Goal: Information Seeking & Learning: Understand process/instructions

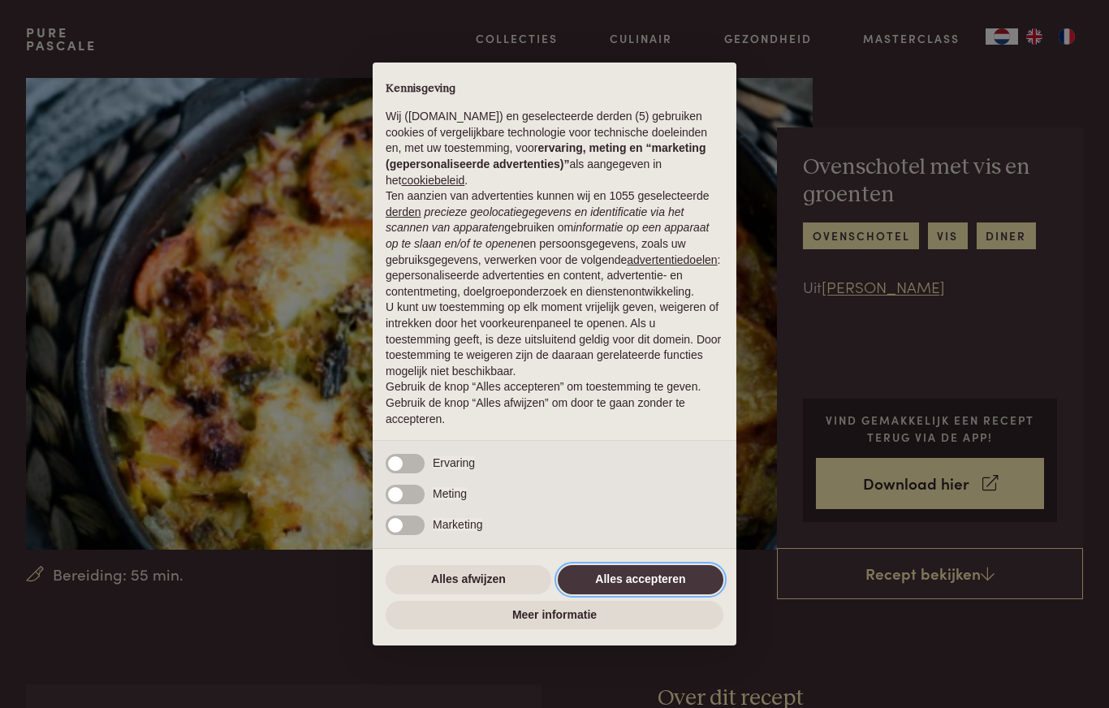
click at [683, 590] on button "Alles accepteren" at bounding box center [641, 579] width 166 height 29
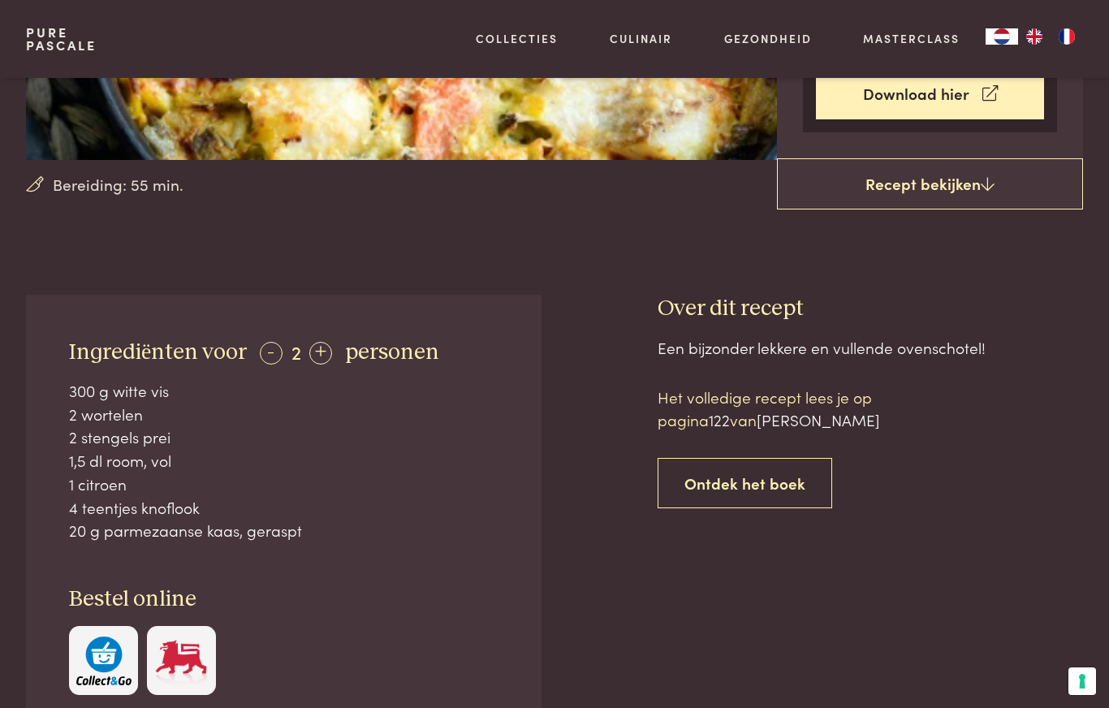
scroll to position [425, 0]
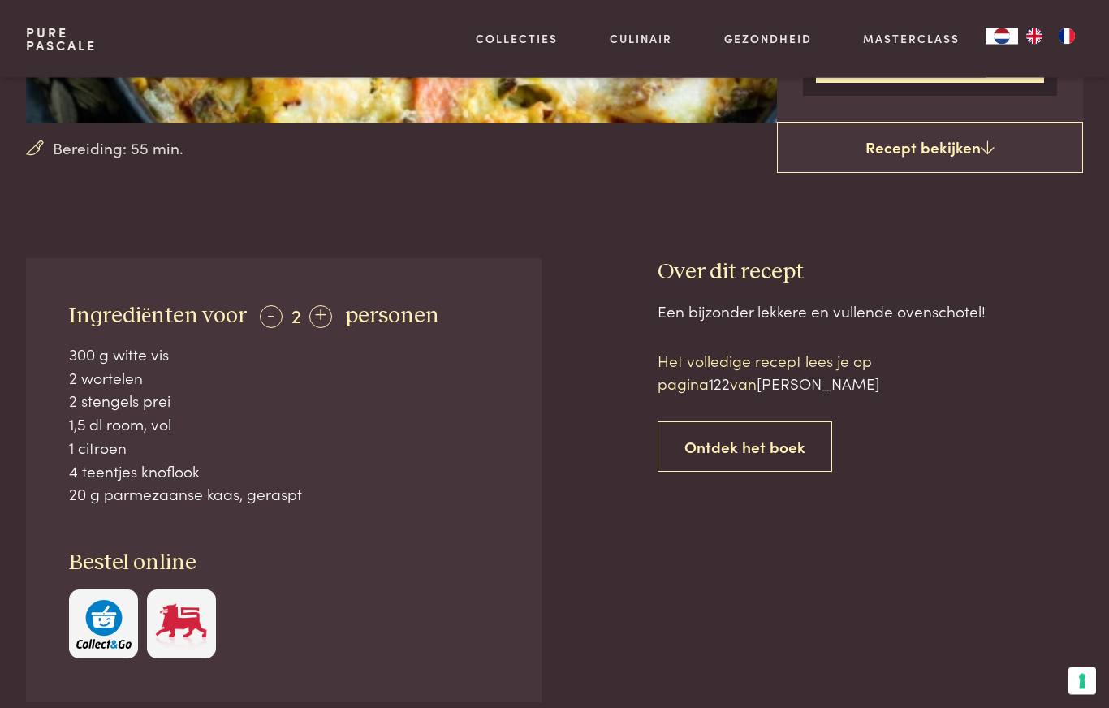
click at [320, 317] on div "+" at bounding box center [320, 317] width 23 height 23
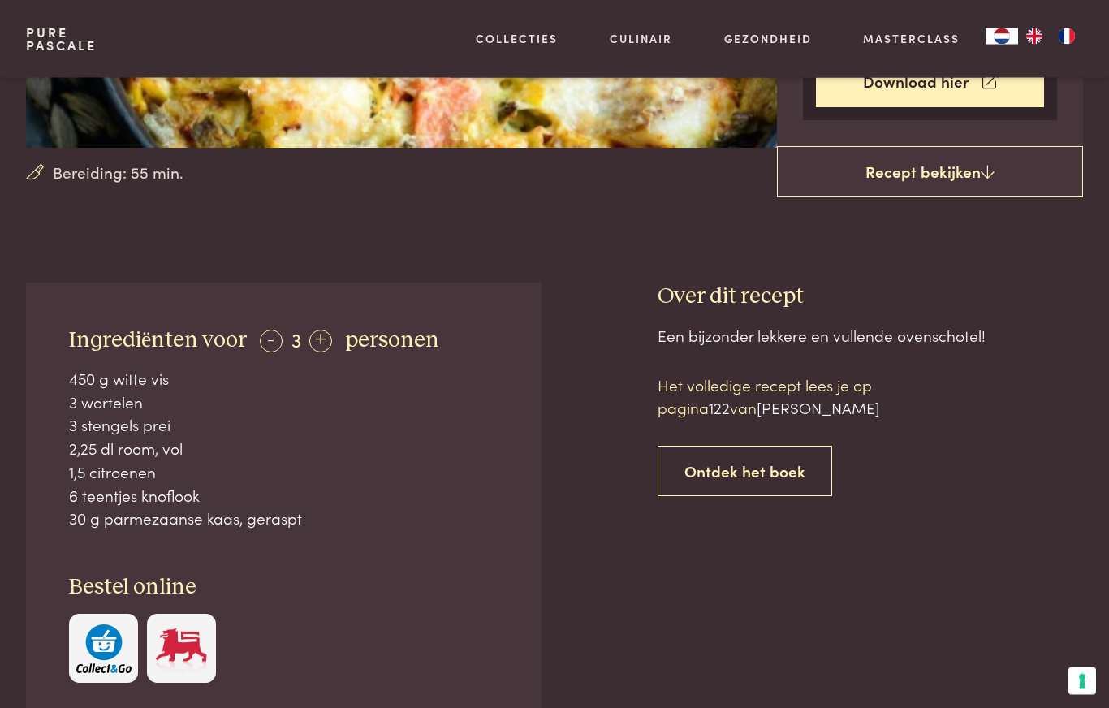
scroll to position [403, 0]
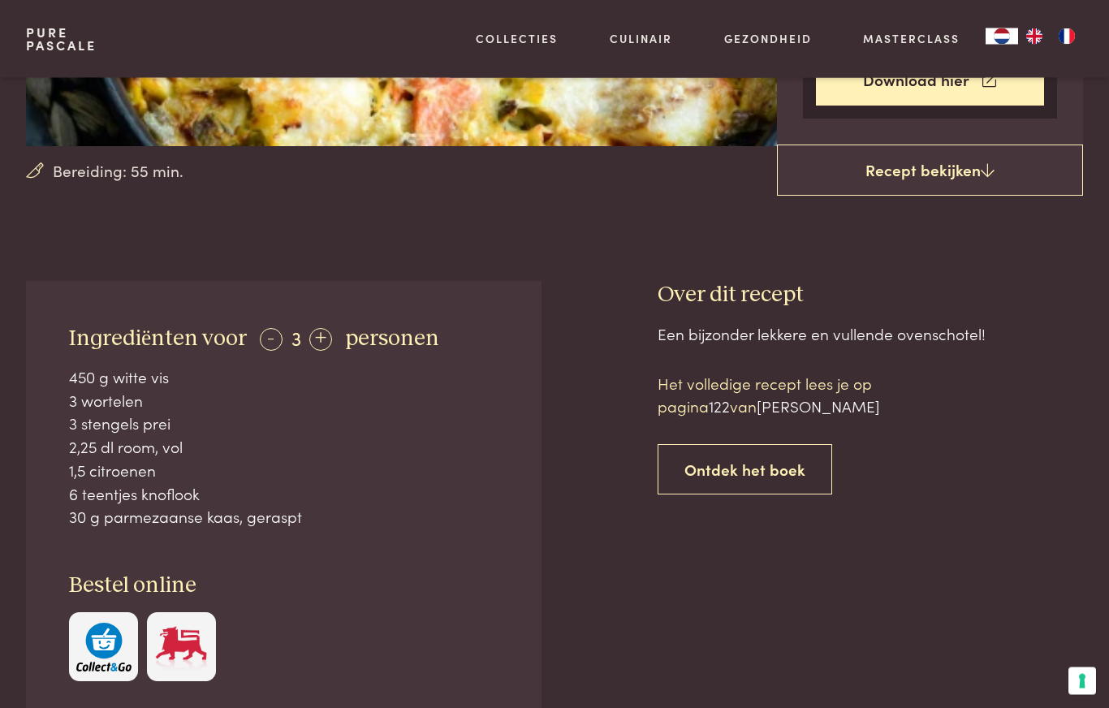
click at [975, 180] on link "Recept bekijken" at bounding box center [930, 171] width 306 height 52
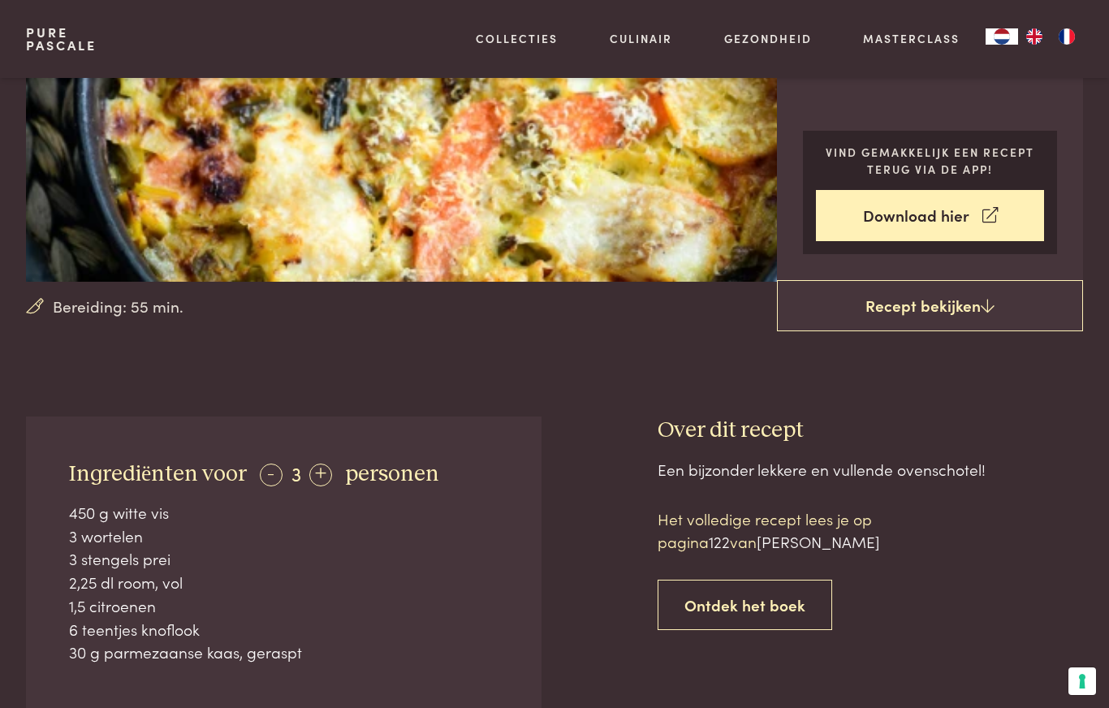
scroll to position [262, 0]
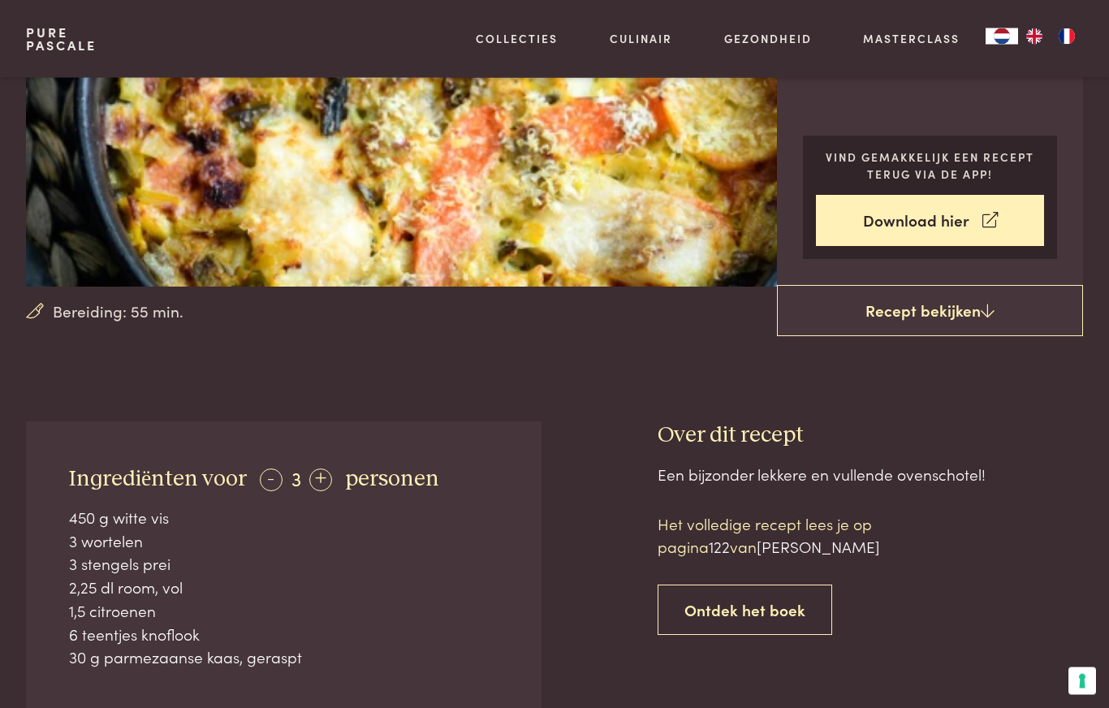
click at [982, 223] on icon at bounding box center [989, 221] width 15 height 24
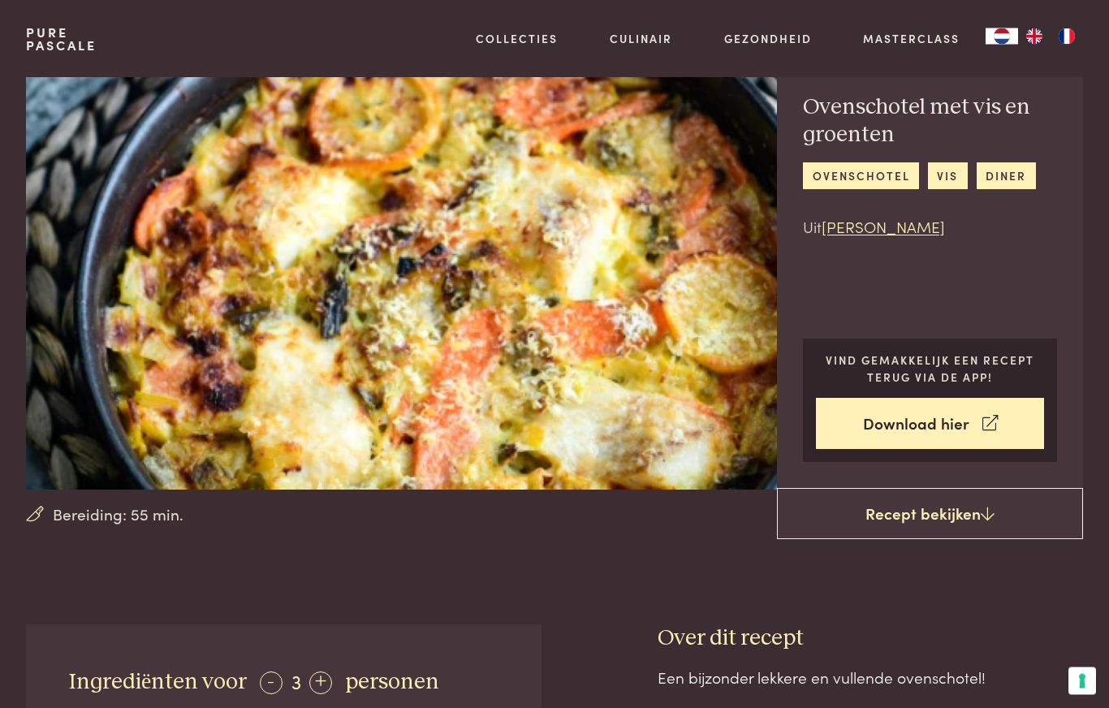
scroll to position [0, 0]
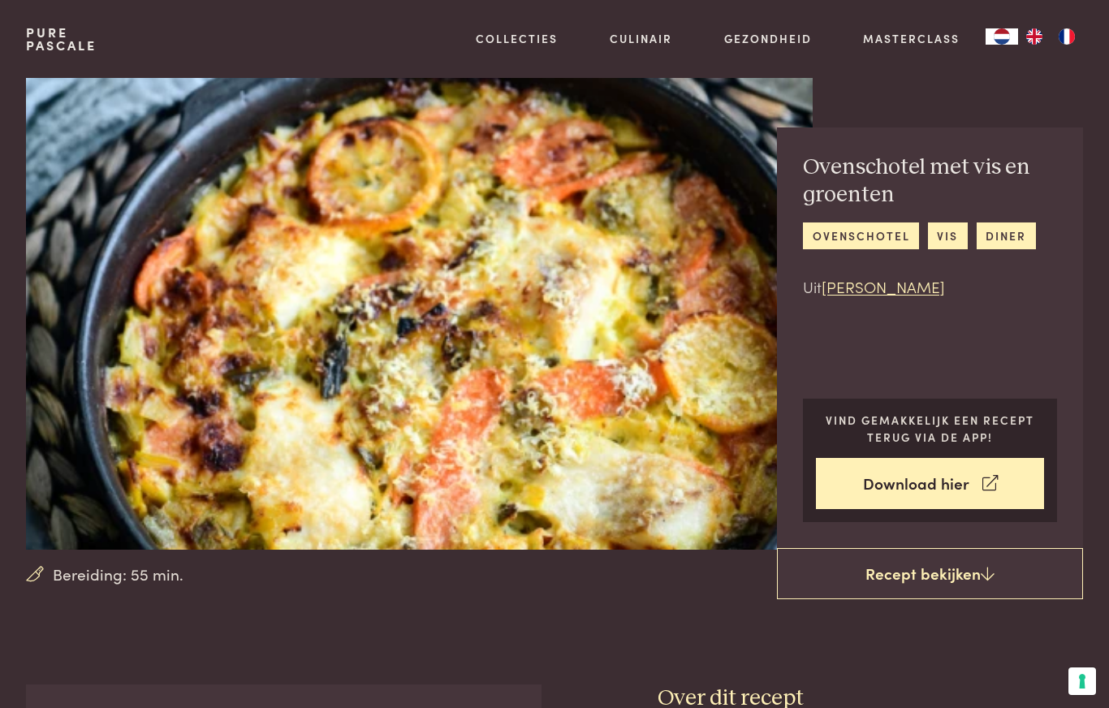
click at [978, 576] on link "Recept bekijken" at bounding box center [930, 574] width 306 height 52
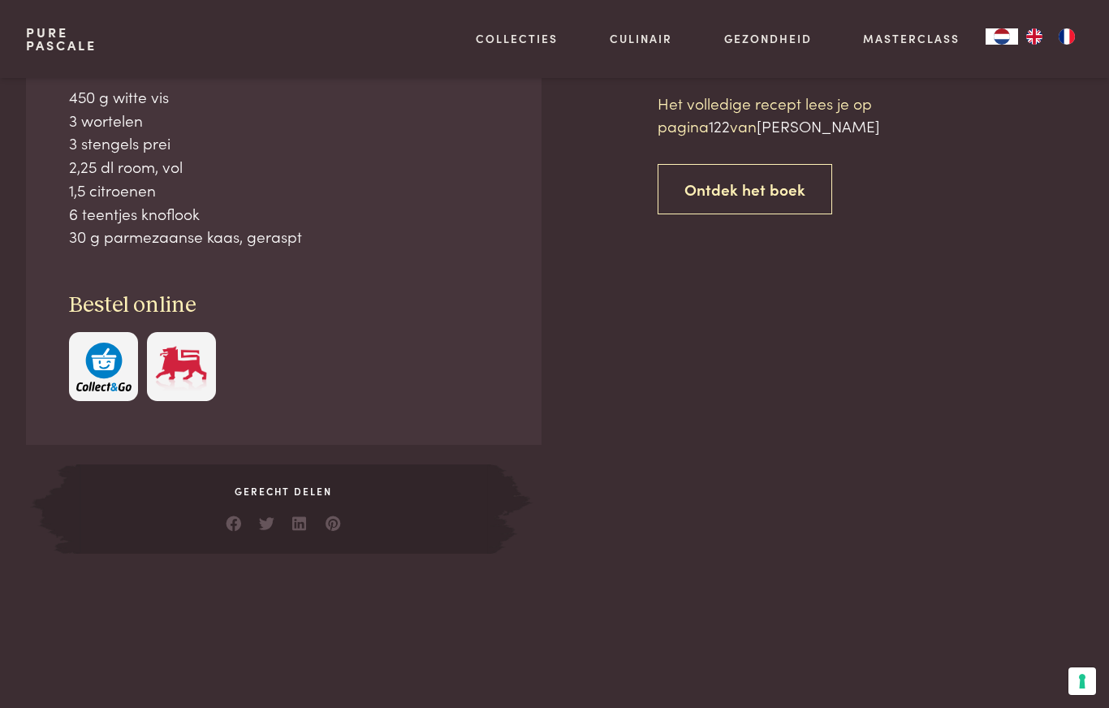
scroll to position [684, 0]
click at [825, 130] on span "[PERSON_NAME]" at bounding box center [818, 125] width 123 height 22
click at [730, 133] on span "122" at bounding box center [719, 125] width 21 height 22
click at [778, 190] on link "Ontdek het boek" at bounding box center [745, 188] width 175 height 51
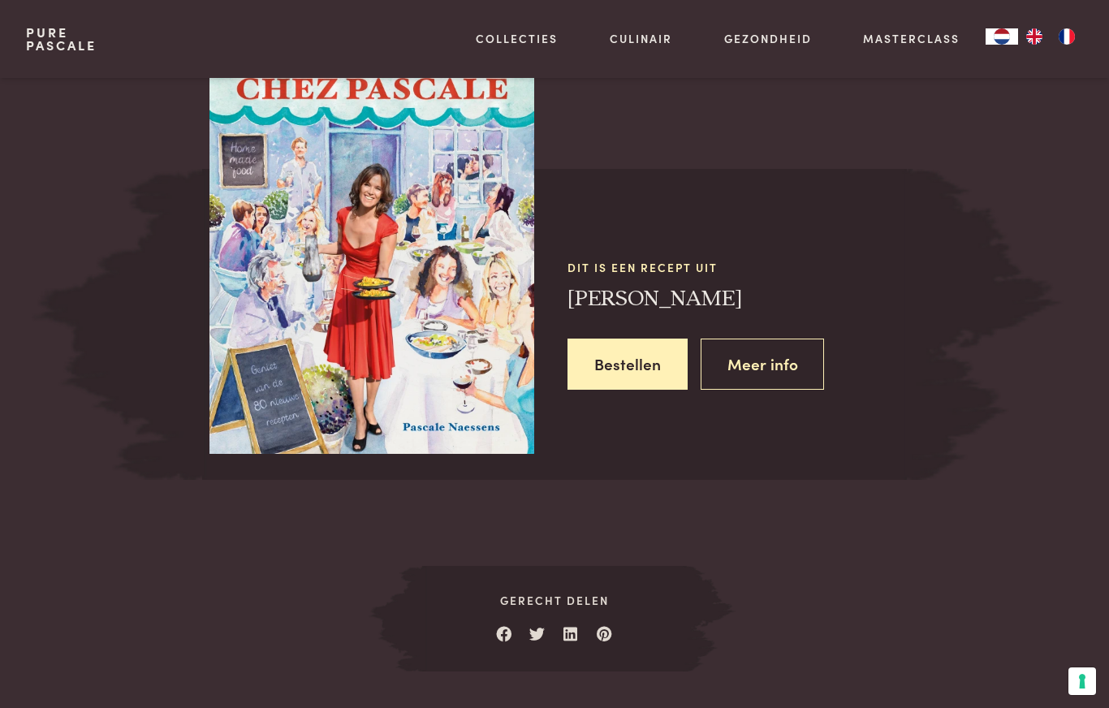
scroll to position [1404, 0]
click at [783, 364] on link "Meer info" at bounding box center [763, 363] width 124 height 51
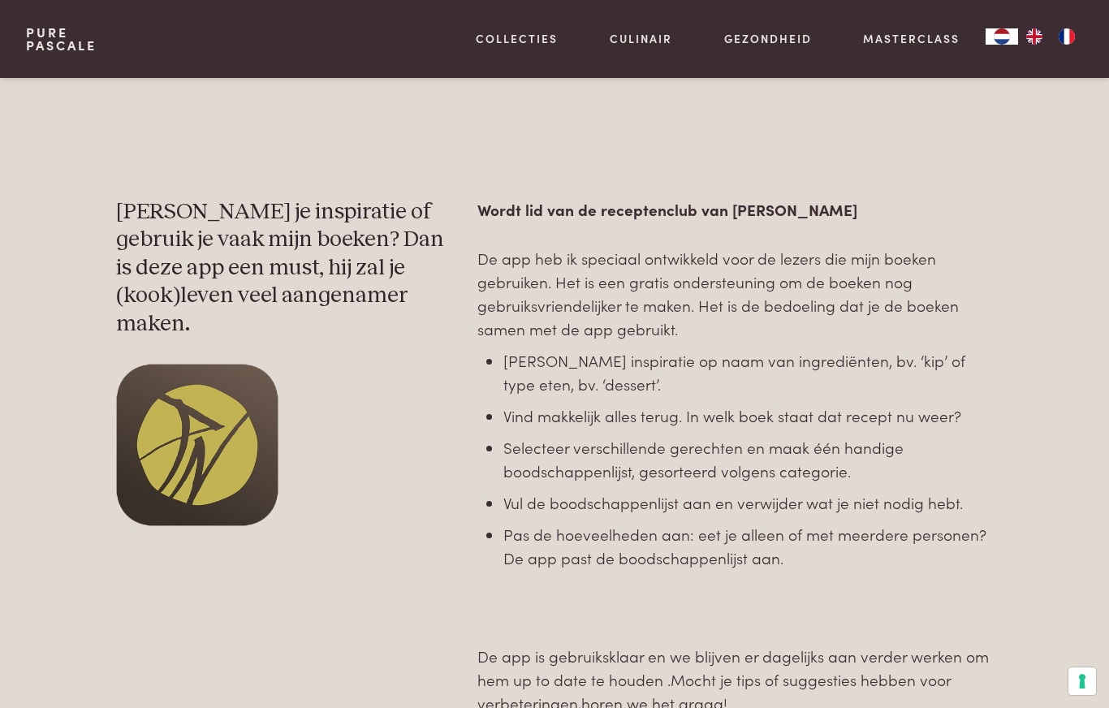
scroll to position [683, 0]
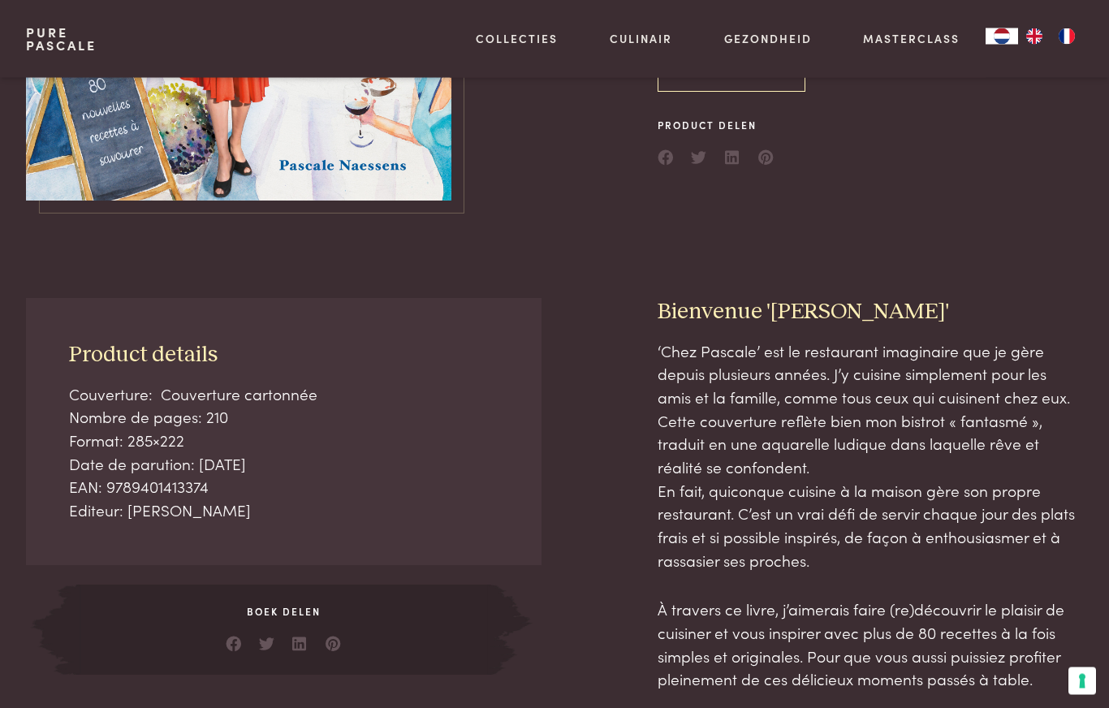
scroll to position [205, 0]
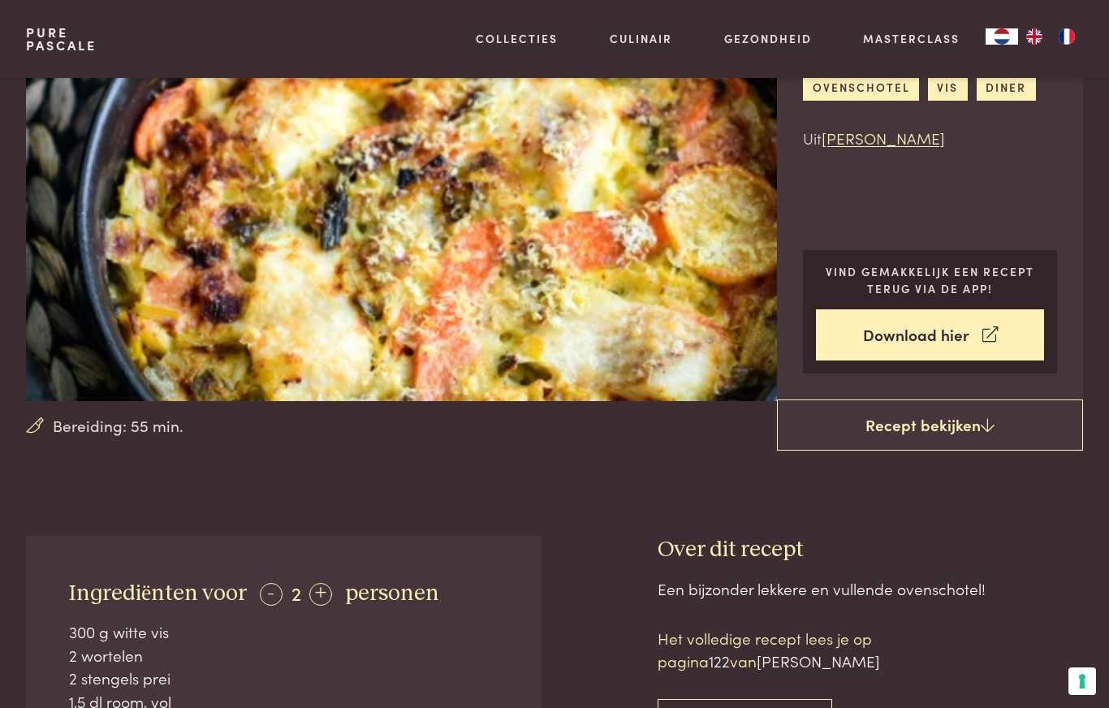
scroll to position [253, 0]
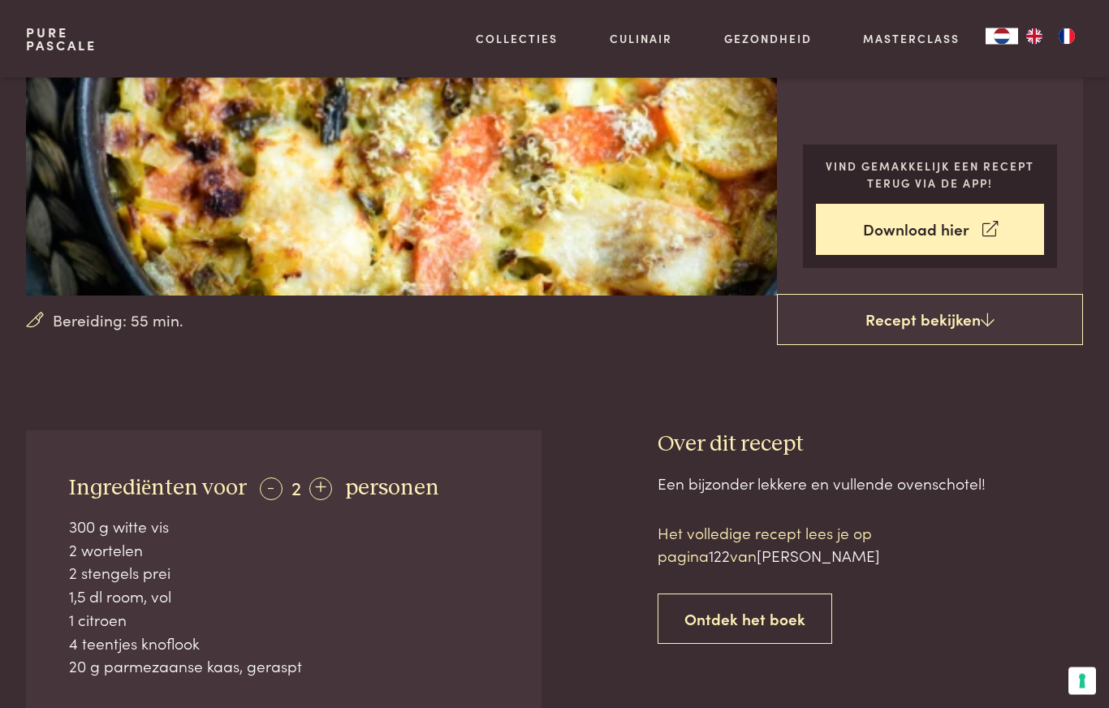
click at [983, 330] on link "Recept bekijken" at bounding box center [930, 321] width 306 height 52
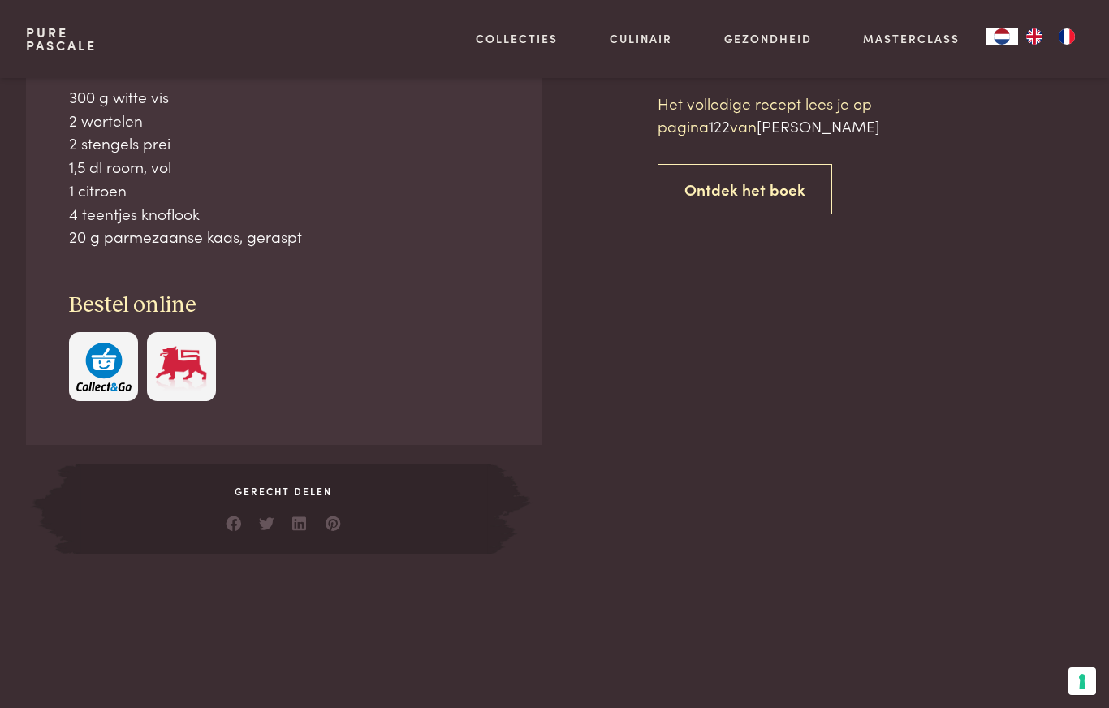
scroll to position [684, 0]
click at [300, 483] on span "Gerecht delen" at bounding box center [283, 490] width 415 height 15
click at [1091, 372] on div "Ingrediënten voor - 2 + personen 300 g witte vis 2 wortelen 2 stengels prei 1,5…" at bounding box center [554, 276] width 1109 height 553
